Goal: Information Seeking & Learning: Find specific fact

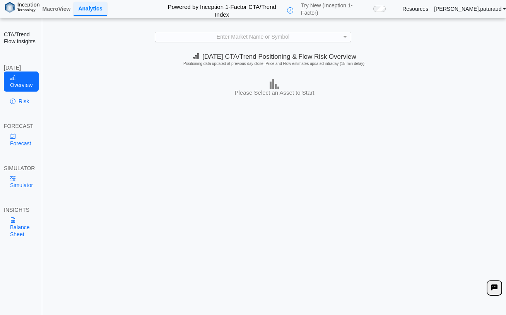
click at [251, 33] on div "Enter Market Name or Symbol" at bounding box center [252, 37] width 195 height 10
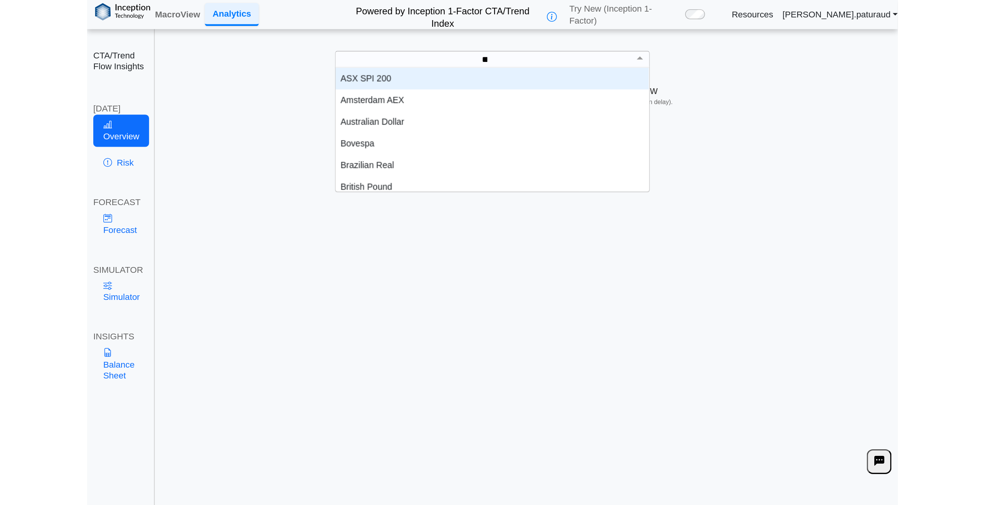
scroll to position [35, 190]
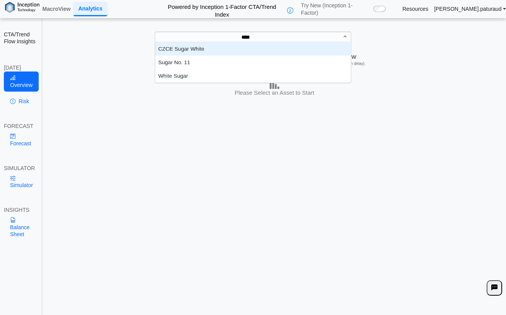
type input "*****"
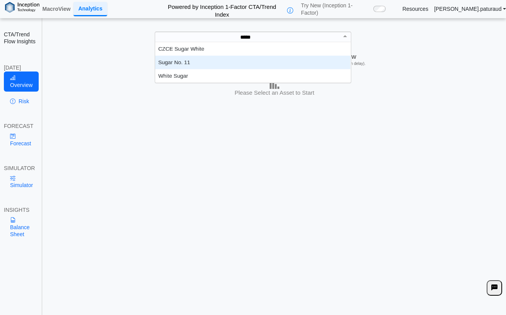
click at [206, 58] on div "Sugar No. 11" at bounding box center [252, 63] width 195 height 14
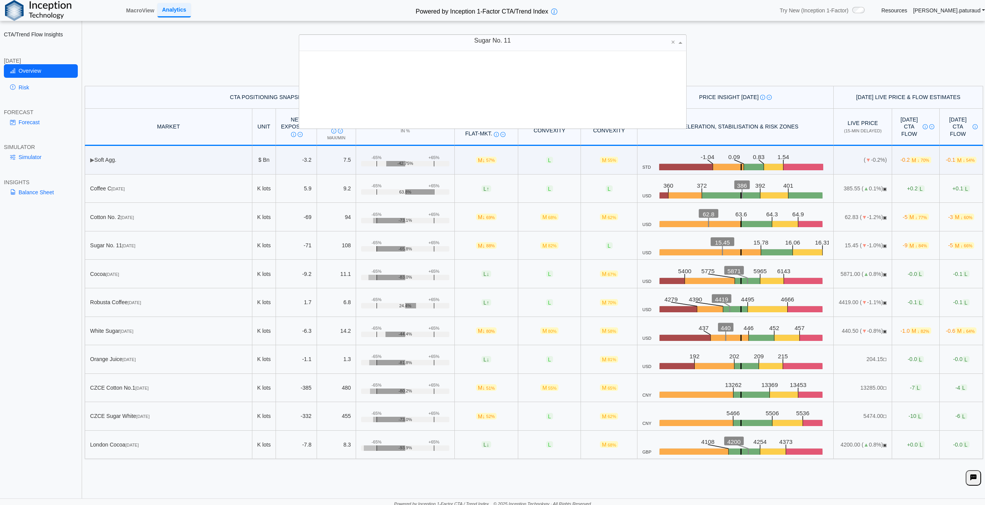
scroll to position [72, 381]
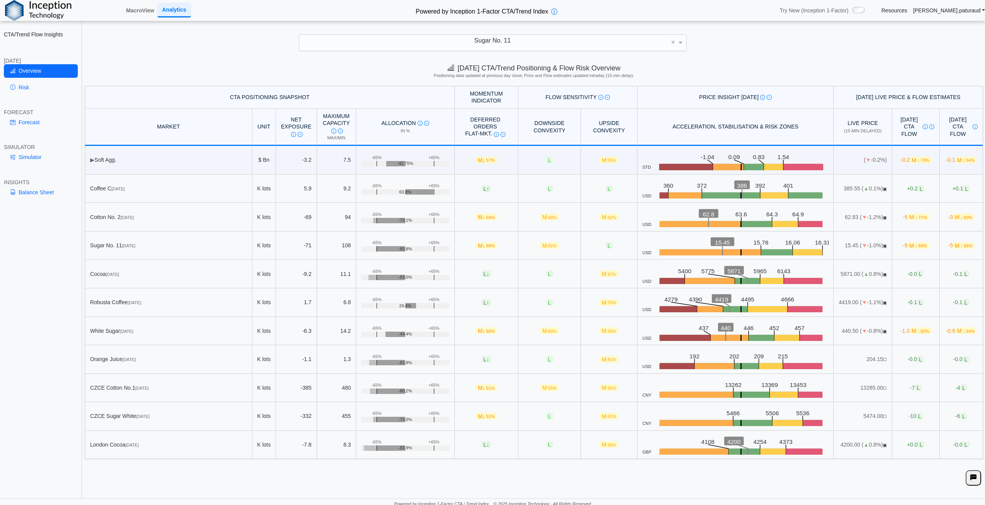
click at [216, 73] on h5 "Positioning data updated at previous day close; Price and Flow estimates update…" at bounding box center [533, 75] width 893 height 5
